Goal: Task Accomplishment & Management: Manage account settings

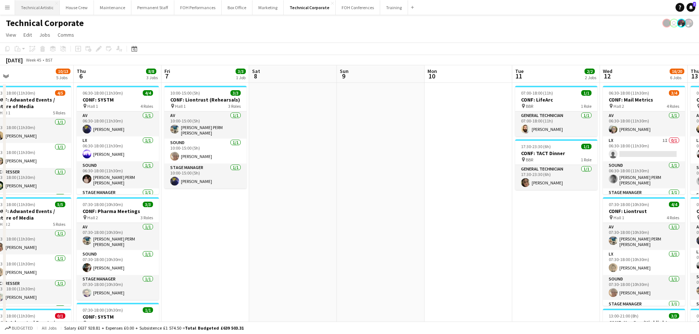
scroll to position [17, 0]
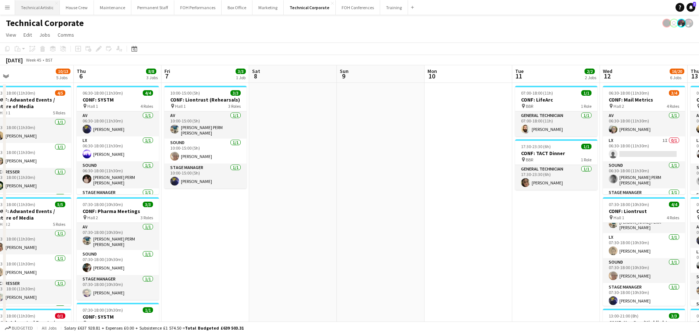
click at [45, 6] on button "Technical Artistic Close" at bounding box center [37, 7] width 45 height 14
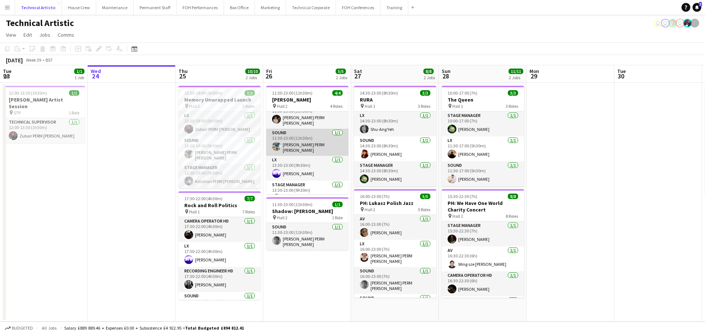
scroll to position [17, 0]
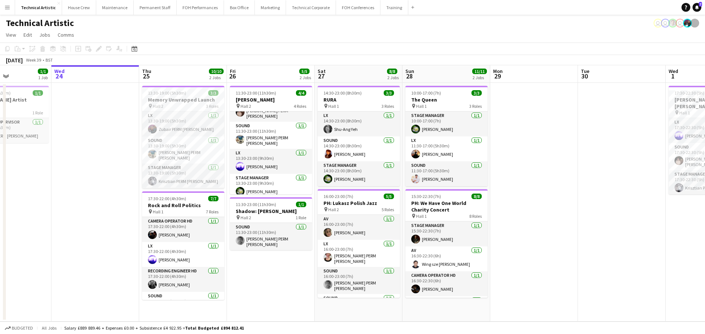
drag, startPoint x: 610, startPoint y: 171, endPoint x: 305, endPoint y: 159, distance: 305.3
click at [305, 159] on app-calendar-viewport "Sun 21 3/3 1 Job Mon 22 Tue 23 1/1 1 Job Wed 24 Thu 25 10/10 2 Jobs Fri 26 5/5 …" at bounding box center [352, 193] width 705 height 257
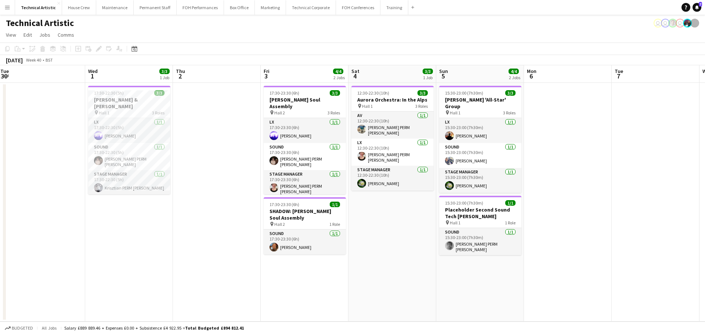
scroll to position [0, 287]
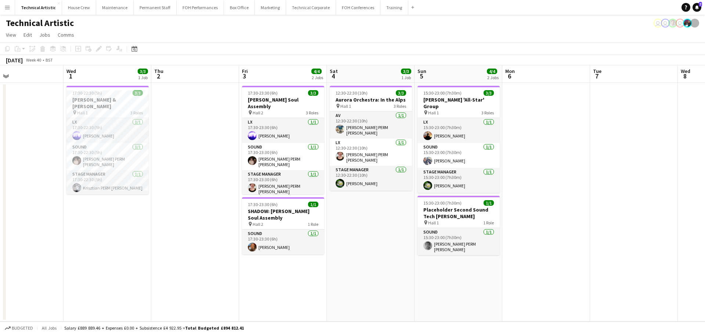
drag, startPoint x: 432, startPoint y: 176, endPoint x: 181, endPoint y: 159, distance: 251.7
click at [181, 159] on app-calendar-viewport "Sat 27 8/8 2 Jobs Sun 28 11/11 2 Jobs Mon 29 Tue 30 Wed 1 3/3 1 Job Thu 2 Fri 3…" at bounding box center [352, 193] width 705 height 257
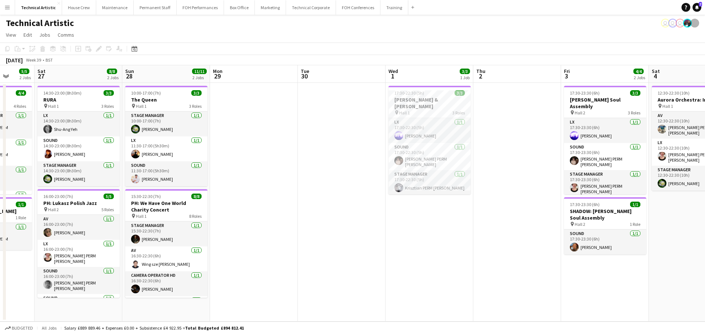
scroll to position [0, 228]
drag, startPoint x: 175, startPoint y: 169, endPoint x: 498, endPoint y: 169, distance: 322.6
click at [498, 169] on app-calendar-viewport "Wed 24 Thu 25 10/10 2 Jobs Fri 26 5/5 2 Jobs Sat 27 8/8 2 Jobs Sun 28 11/11 2 J…" at bounding box center [352, 193] width 705 height 257
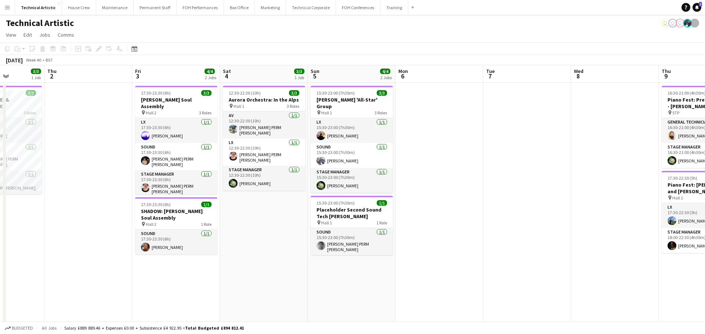
scroll to position [0, 252]
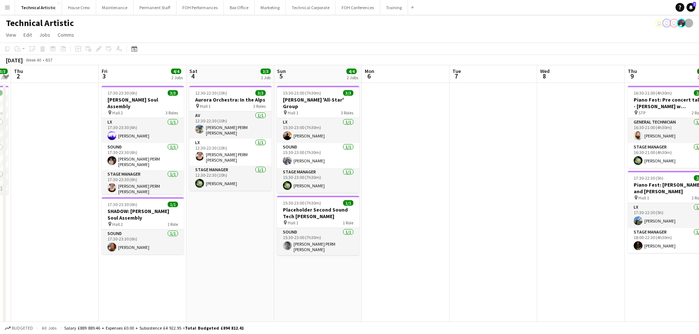
drag, startPoint x: 150, startPoint y: 161, endPoint x: 0, endPoint y: 155, distance: 149.9
click at [0, 155] on app-calendar-viewport "Mon 29 Tue 30 Wed 1 3/3 1 Job Thu 2 Fri 3 4/4 2 Jobs Sat 4 3/3 1 Job Sun 5 4/4 …" at bounding box center [349, 235] width 699 height 340
click at [292, 7] on button "Technical Corporate Close" at bounding box center [311, 7] width 50 height 14
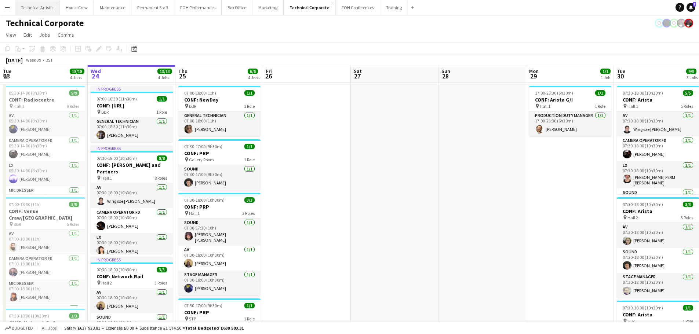
click at [41, 8] on button "Technical Artistic Close" at bounding box center [37, 7] width 45 height 14
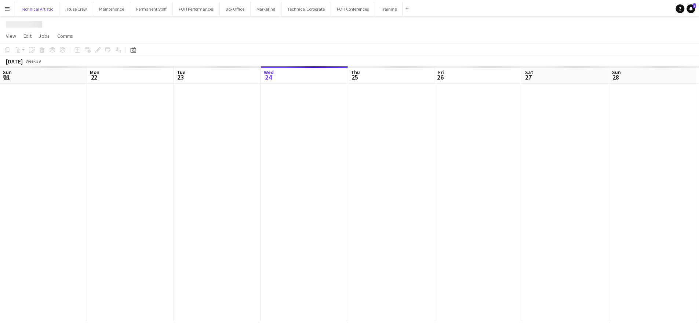
scroll to position [0, 175]
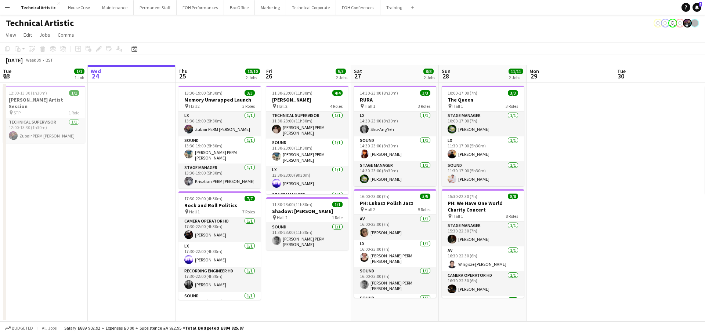
click at [309, 273] on app-date-cell "11:30-23:00 (11h30m) 4/4 Ben Nobuto pin Hall 2 4 Roles Technical Supervisor 1/1…" at bounding box center [307, 202] width 88 height 239
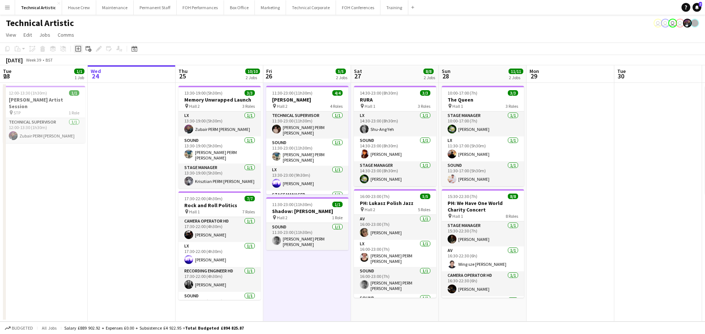
click at [79, 48] on icon "Add job" at bounding box center [78, 49] width 6 height 6
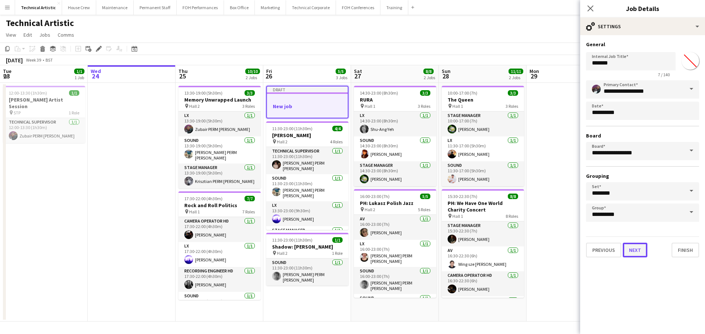
click at [633, 255] on button "Next" at bounding box center [635, 250] width 25 height 15
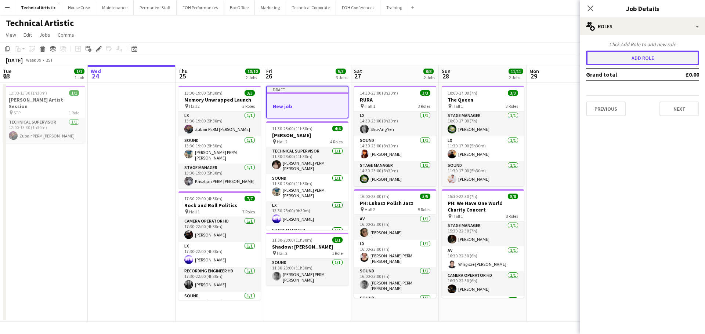
click at [643, 58] on button "Add role" at bounding box center [642, 58] width 113 height 15
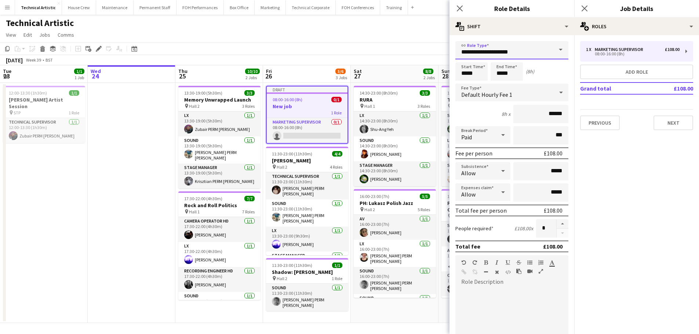
drag, startPoint x: 541, startPoint y: 53, endPoint x: 390, endPoint y: 53, distance: 150.9
click at [403, 53] on body "Menu Boards Boards Boards All jobs Status Workforce Workforce My Workforce Recr…" at bounding box center [349, 168] width 699 height 336
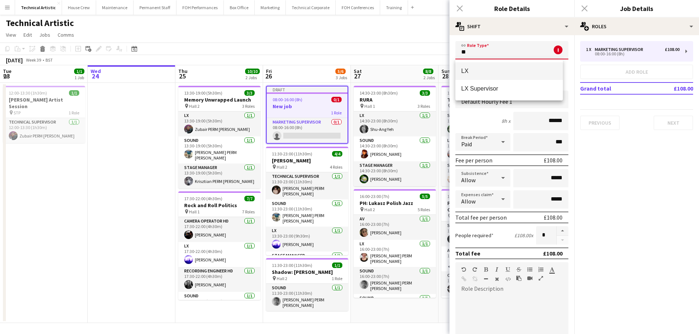
type input "**"
click at [465, 68] on span "LX" at bounding box center [509, 71] width 96 height 7
type input "******"
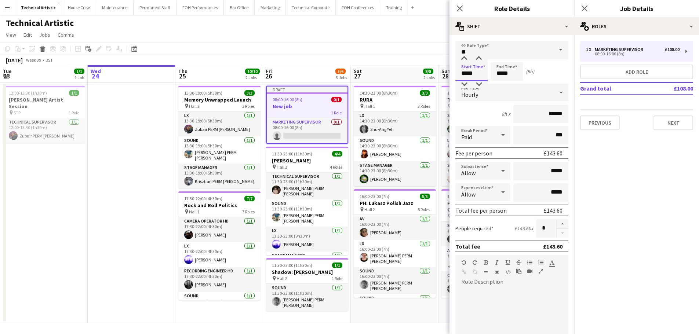
drag, startPoint x: 459, startPoint y: 73, endPoint x: 415, endPoint y: 74, distance: 44.1
click at [415, 74] on body "Menu Boards Boards Boards All jobs Status Workforce Workforce My Workforce Recr…" at bounding box center [349, 168] width 699 height 336
type input "*****"
click at [544, 91] on div "Hourly" at bounding box center [505, 93] width 98 height 18
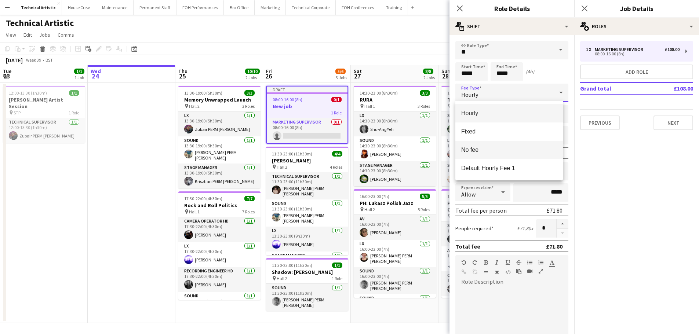
click at [493, 150] on span "No fee" at bounding box center [509, 149] width 96 height 7
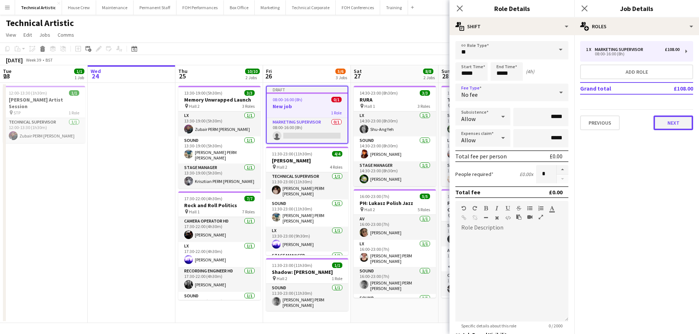
click at [662, 126] on button "Next" at bounding box center [674, 123] width 40 height 15
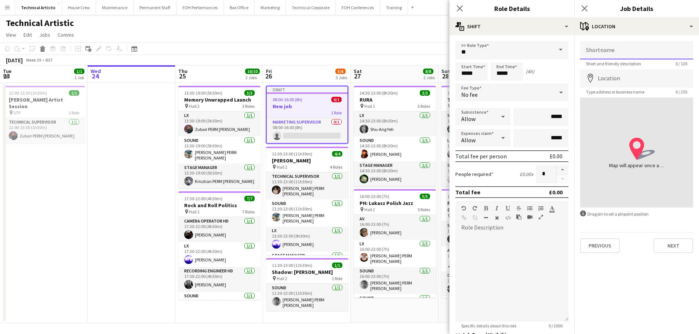
click at [618, 53] on input "Shortname" at bounding box center [636, 50] width 113 height 18
type input "******"
drag, startPoint x: 622, startPoint y: 315, endPoint x: 644, endPoint y: 286, distance: 36.6
click at [622, 315] on mat-expansion-panel "map-marker Location Shortname ****** Short and friendly description 6 / 120 Loc…" at bounding box center [636, 184] width 125 height 299
click at [490, 264] on div at bounding box center [512, 278] width 113 height 88
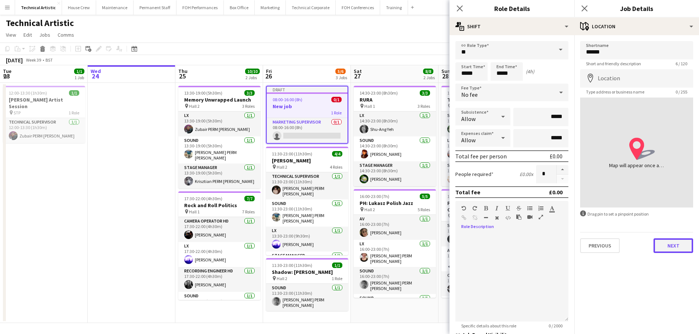
click at [667, 241] on button "Next" at bounding box center [674, 246] width 40 height 15
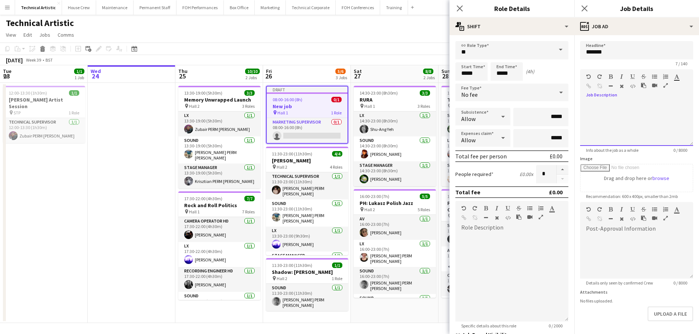
click at [615, 118] on div at bounding box center [636, 124] width 113 height 44
paste div
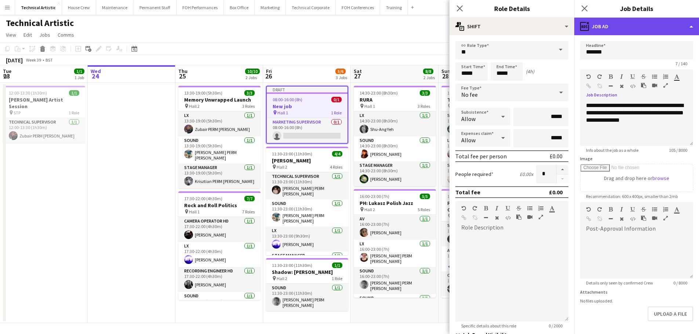
click at [629, 33] on div "ads-window Job Ad" at bounding box center [636, 27] width 125 height 18
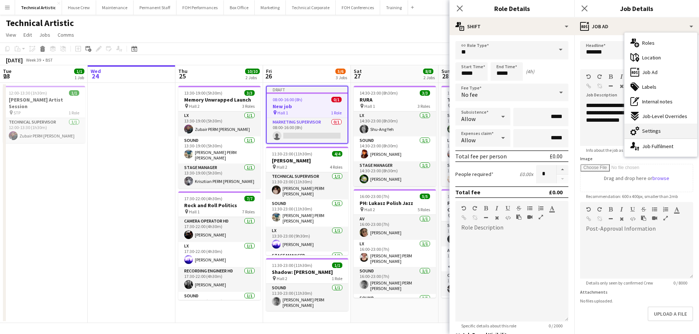
click at [656, 126] on div "cog-double-3 Settings" at bounding box center [661, 131] width 73 height 15
type input "*******"
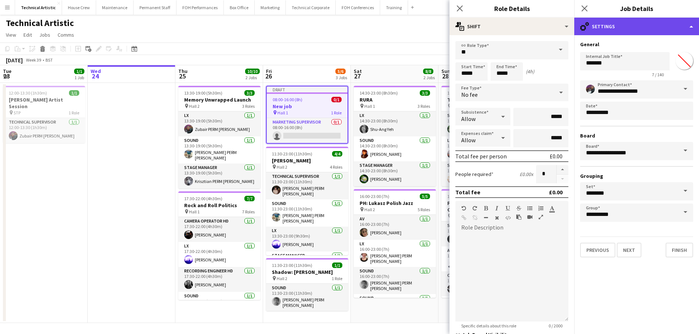
click at [625, 29] on div "cog-double-3 Settings" at bounding box center [636, 27] width 125 height 18
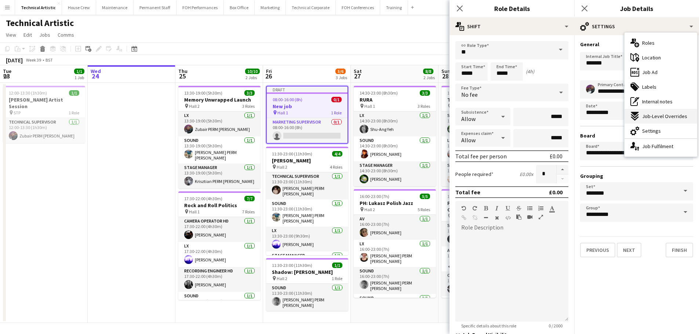
click at [657, 112] on div "expand-all-down Job-Level Overrides" at bounding box center [661, 116] width 73 height 15
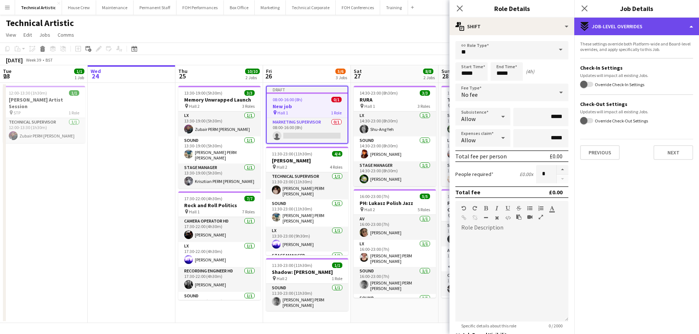
click at [640, 32] on div "expand-all-down Job-Level Overrides" at bounding box center [636, 27] width 125 height 18
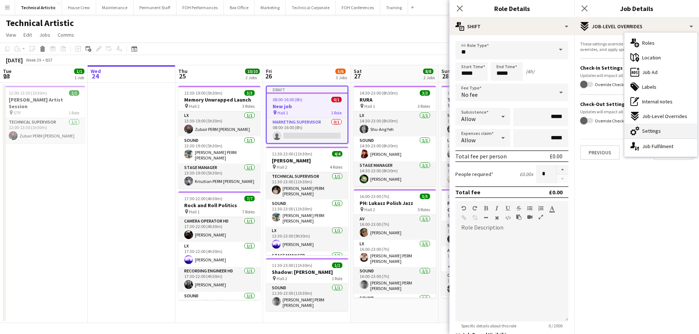
click at [647, 132] on span "Settings" at bounding box center [651, 131] width 19 height 7
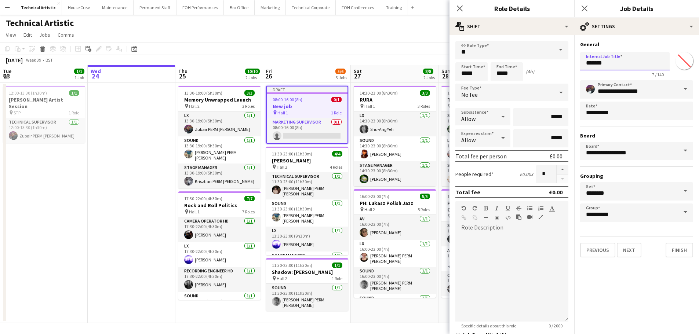
drag, startPoint x: 618, startPoint y: 65, endPoint x: 371, endPoint y: 56, distance: 247.5
click at [397, 58] on body "Menu Boards Boards Boards All jobs Status Workforce Workforce My Workforce Recr…" at bounding box center [349, 168] width 699 height 336
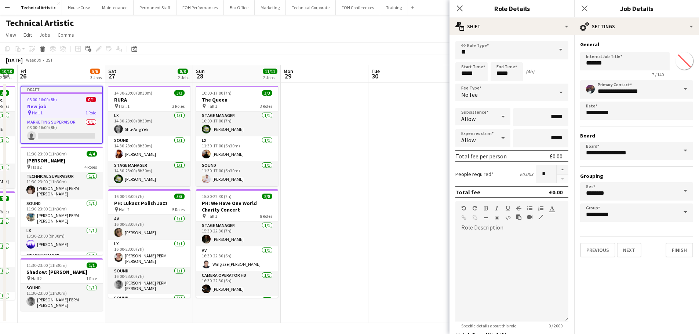
drag, startPoint x: 356, startPoint y: 305, endPoint x: 124, endPoint y: 271, distance: 234.2
click at [124, 271] on app-calendar-viewport "Tue 23 1/1 1 Job Wed 24 Thu 25 10/10 2 Jobs Fri 26 5/6 3 Jobs Sat 27 8/8 2 Jobs…" at bounding box center [349, 194] width 699 height 258
drag, startPoint x: 382, startPoint y: 248, endPoint x: 97, endPoint y: 218, distance: 286.4
click at [70, 219] on app-calendar-viewport "Tue 23 1/1 1 Job Wed 24 Thu 25 10/10 2 Jobs Fri 26 5/6 3 Jobs Sat 27 8/8 2 Jobs…" at bounding box center [349, 194] width 699 height 258
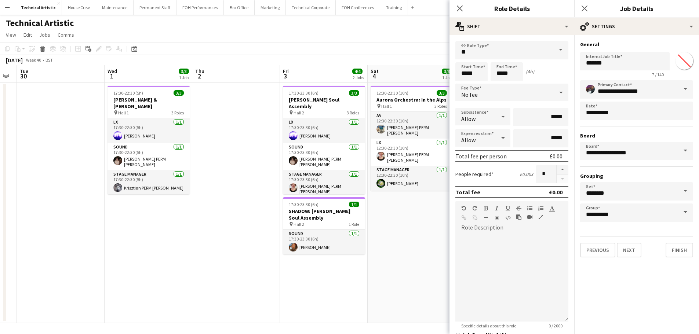
scroll to position [0, 217]
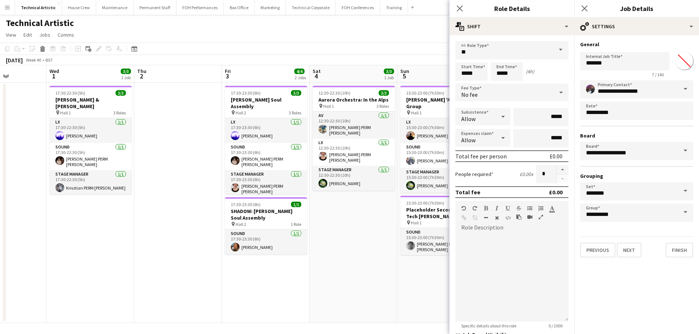
drag, startPoint x: 287, startPoint y: 246, endPoint x: 189, endPoint y: 245, distance: 98.0
click at [189, 245] on app-calendar-viewport "Sun 28 11/11 2 Jobs Mon 29 Tue 30 Wed 1 3/3 1 Job Thu 2 Fri 3 4/4 2 Jobs Sat 4 …" at bounding box center [349, 194] width 699 height 258
click at [603, 65] on input "**********" at bounding box center [625, 61] width 90 height 18
type input "**********"
click at [627, 256] on button "Next" at bounding box center [629, 250] width 25 height 15
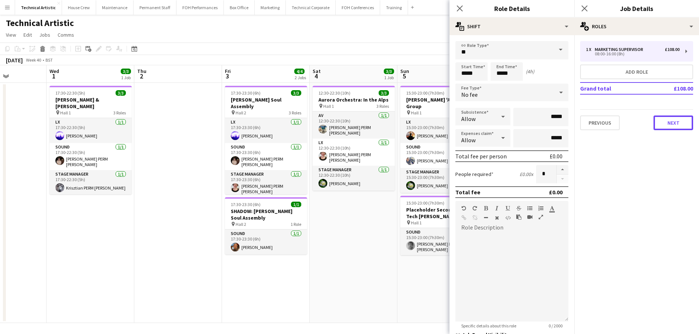
drag, startPoint x: 667, startPoint y: 119, endPoint x: 637, endPoint y: 188, distance: 74.9
click at [638, 186] on mat-expansion-panel "pencil3 General details 1 x Marketing Supervisor £108.00 08:00-16:00 (8h) Add r…" at bounding box center [636, 184] width 125 height 299
click at [376, 53] on app-toolbar "Copy Paste Paste Ctrl+V Paste with crew Ctrl+Shift+V Paste linked Job Delete Gr…" at bounding box center [349, 49] width 699 height 12
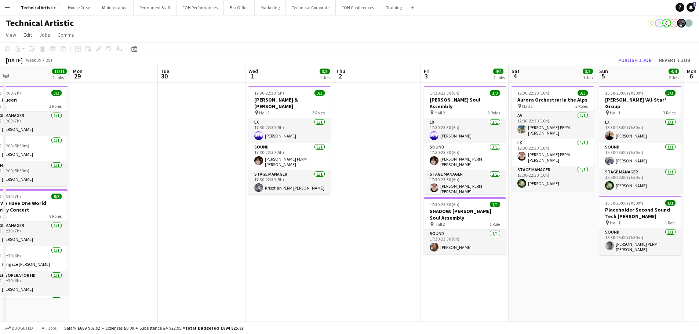
drag, startPoint x: 225, startPoint y: 202, endPoint x: 342, endPoint y: 183, distance: 118.2
click at [623, 183] on app-calendar-viewport "Fri 26 5/6 3 Jobs Sat 27 8/8 2 Jobs Sun 28 11/11 2 Jobs Mon 29 Tue 30 Wed 1 3/3…" at bounding box center [349, 197] width 699 height 265
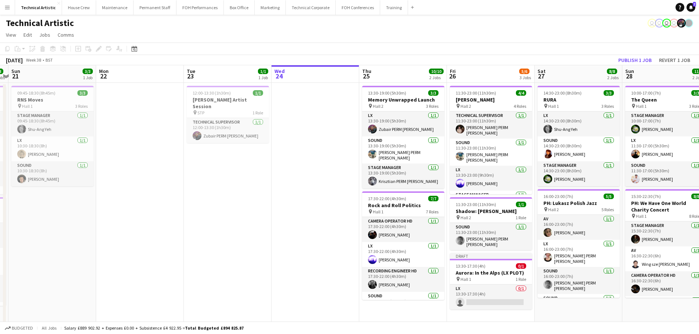
scroll to position [0, 214]
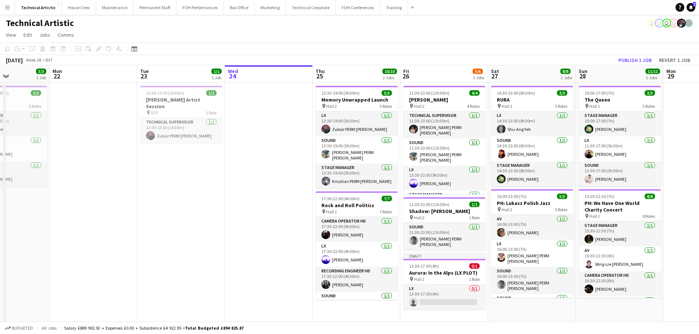
drag, startPoint x: 323, startPoint y: 182, endPoint x: 587, endPoint y: 175, distance: 264.0
click at [587, 175] on app-calendar-viewport "Fri 19 Sat 20 8/8 2 Jobs Sun 21 3/3 1 Job Mon 22 Tue 23 1/1 1 Job Wed 24 Thu 25…" at bounding box center [349, 197] width 699 height 265
click at [436, 295] on app-card-role "LX 0/1 13:30-17:30 (4h) single-neutral-actions" at bounding box center [444, 297] width 82 height 25
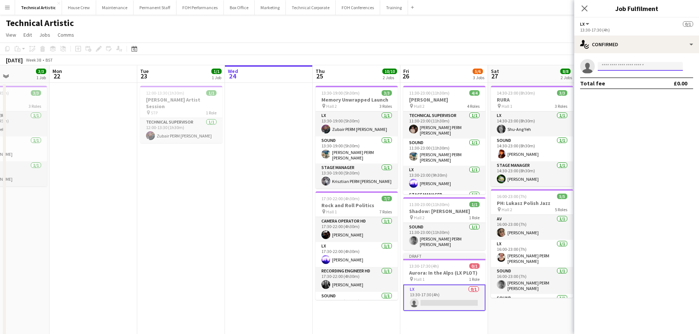
click at [625, 62] on input at bounding box center [640, 66] width 85 height 9
type input "*****"
click at [627, 78] on span "[PERSON_NAME] PERM [PERSON_NAME]" at bounding box center [629, 77] width 51 height 6
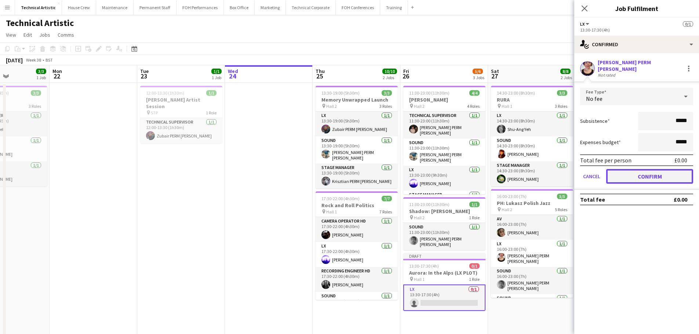
click at [657, 175] on button "Confirm" at bounding box center [649, 176] width 87 height 15
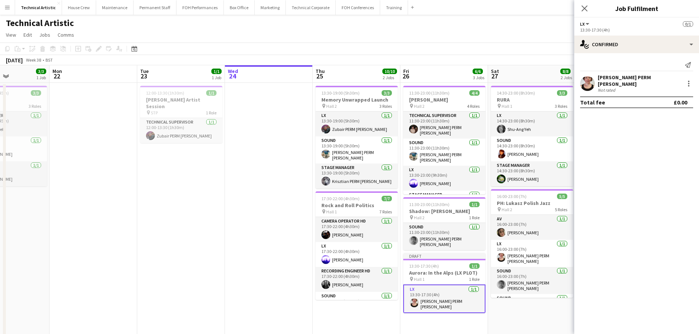
click at [459, 60] on div "September 2025 Week 38 • BST Publish 1 job Revert 1 job" at bounding box center [349, 60] width 699 height 10
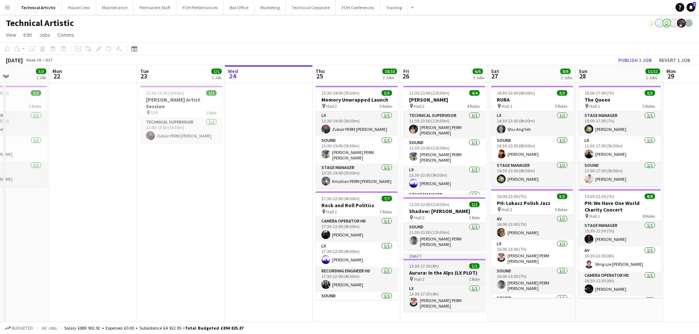
click at [456, 270] on h3 "Aurora: In the Alps (LX PLOT)" at bounding box center [444, 273] width 82 height 7
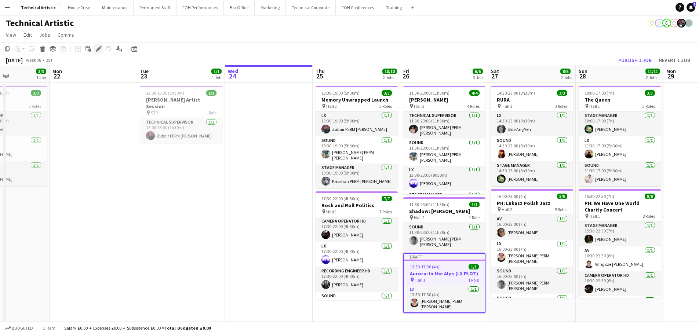
click at [97, 48] on icon "Edit" at bounding box center [99, 49] width 6 height 6
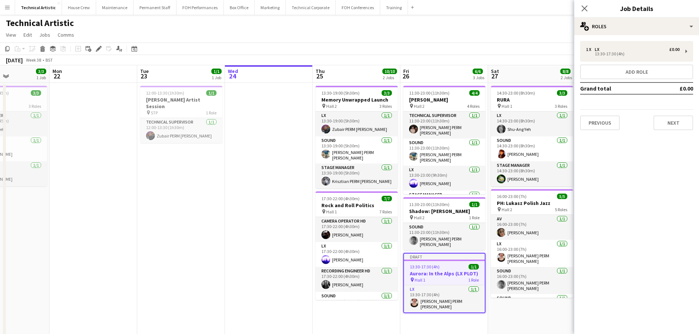
click at [654, 36] on div "1 x LX £0.00 13:30-17:30 (4h) Add role Grand total £0.00 Previous Next" at bounding box center [636, 85] width 125 height 101
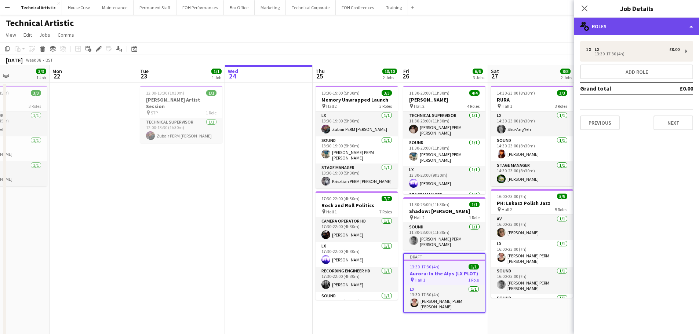
click at [654, 32] on div "multiple-users-add Roles" at bounding box center [636, 27] width 125 height 18
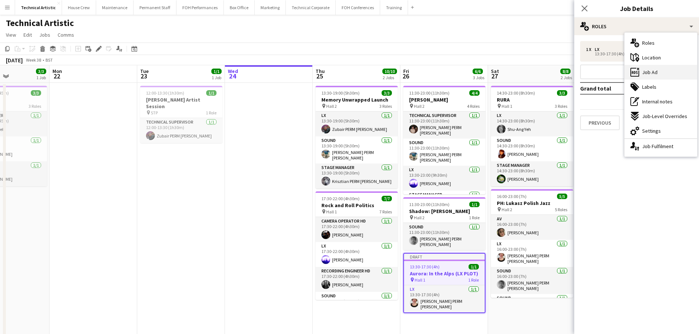
click at [664, 76] on div "ads-window Job Ad" at bounding box center [661, 72] width 73 height 15
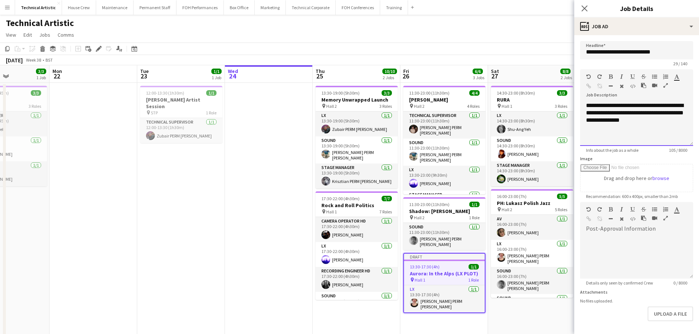
click at [664, 114] on span "**********" at bounding box center [635, 113] width 98 height 20
click at [667, 120] on div "**********" at bounding box center [636, 124] width 113 height 44
click at [518, 47] on app-toolbar "Copy Paste Paste Ctrl+V Paste with crew Ctrl+Shift+V Paste linked Job Delete Gr…" at bounding box center [349, 49] width 699 height 12
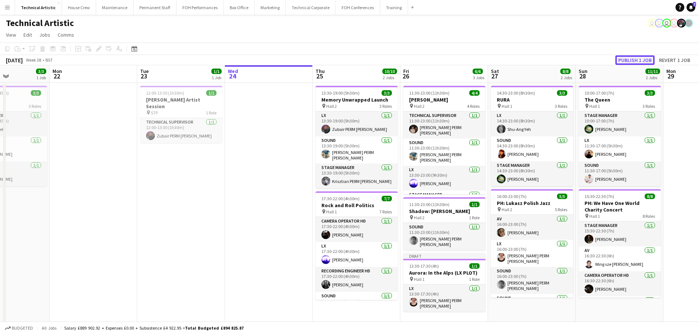
click at [634, 62] on button "Publish 1 job" at bounding box center [635, 60] width 39 height 10
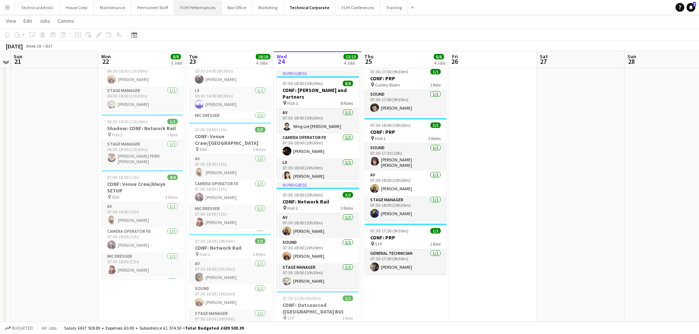
scroll to position [73, 0]
